Goal: Find specific page/section: Find specific page/section

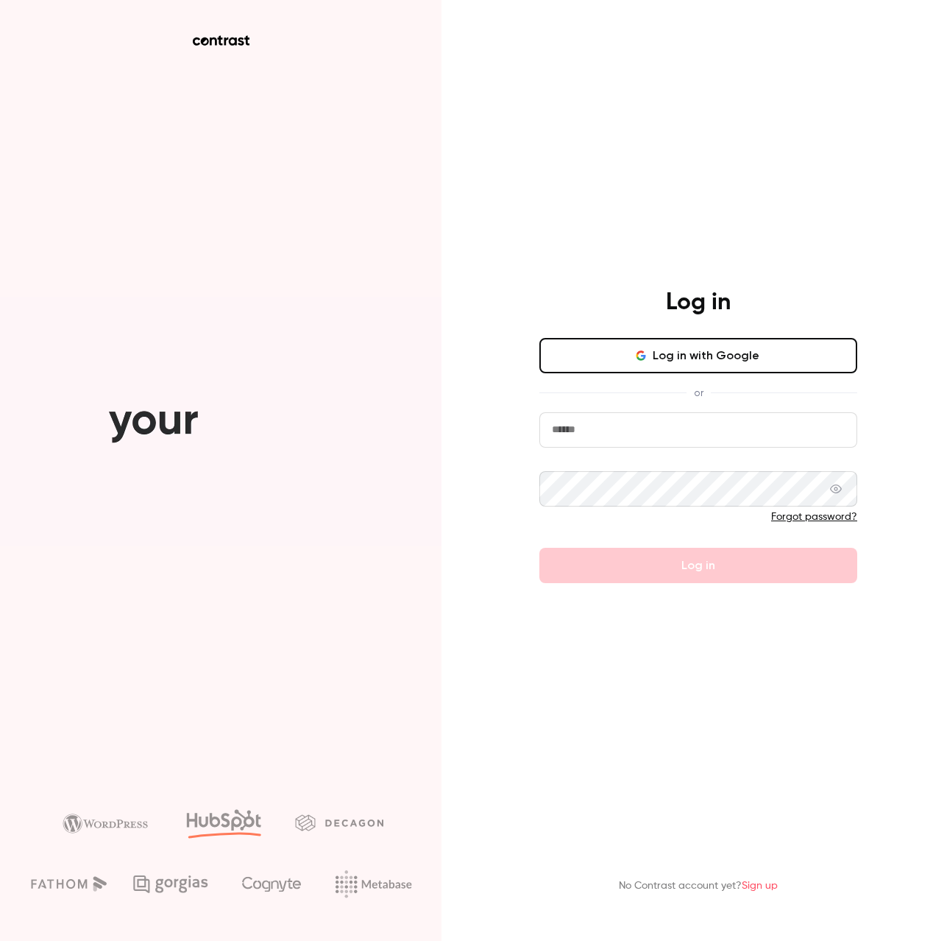
click at [638, 358] on icon "button" at bounding box center [637, 355] width 2 height 4
click at [670, 373] on button "Log in with Google" at bounding box center [698, 355] width 318 height 35
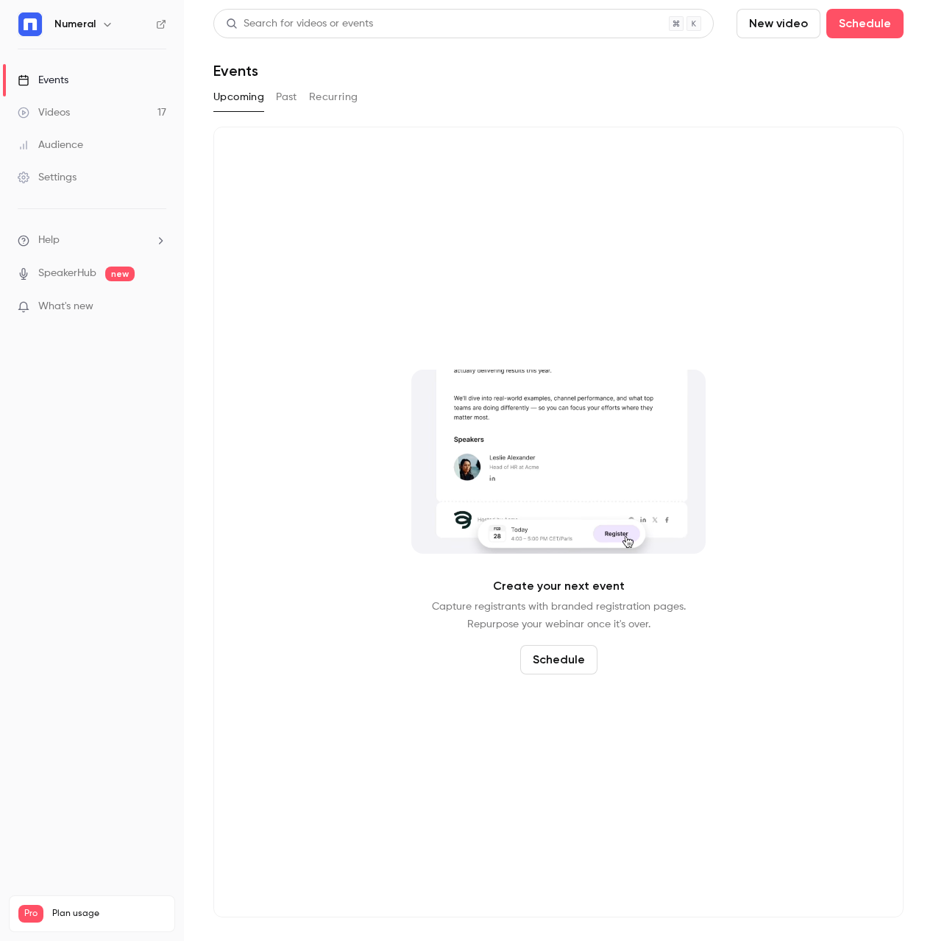
click at [82, 118] on link "Videos 17" at bounding box center [92, 112] width 184 height 32
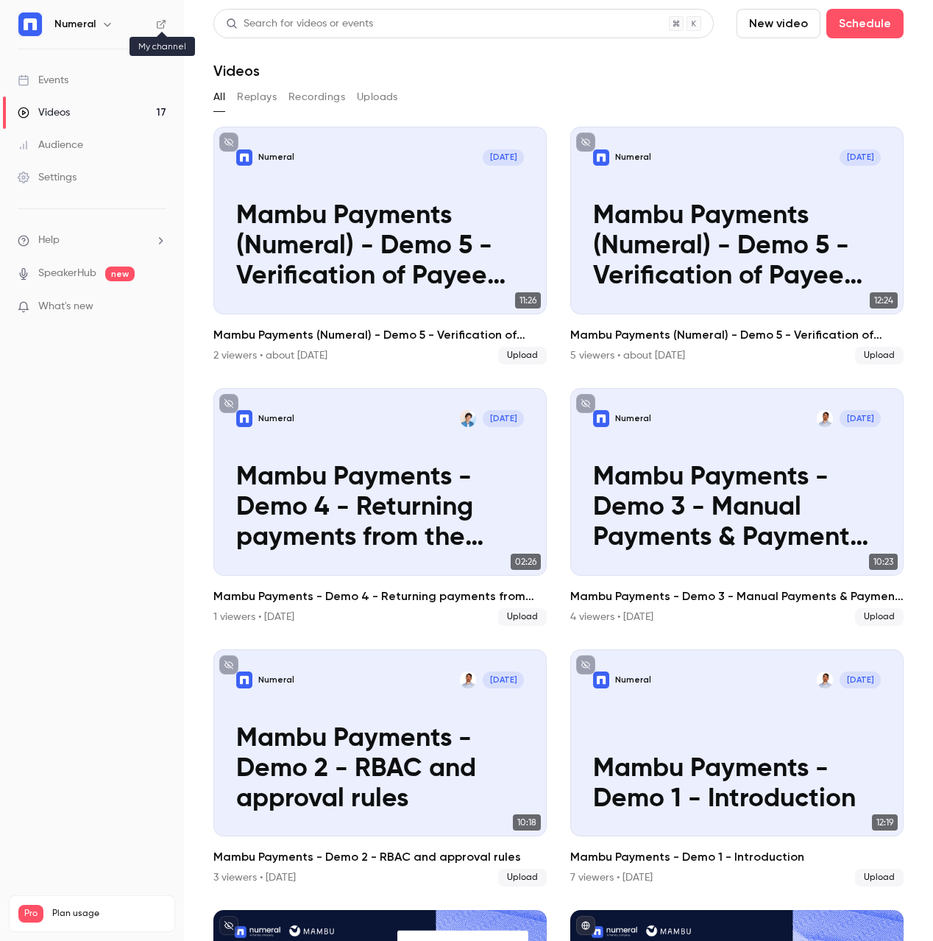
click at [166, 23] on icon at bounding box center [161, 24] width 10 height 10
